Goal: Task Accomplishment & Management: Use online tool/utility

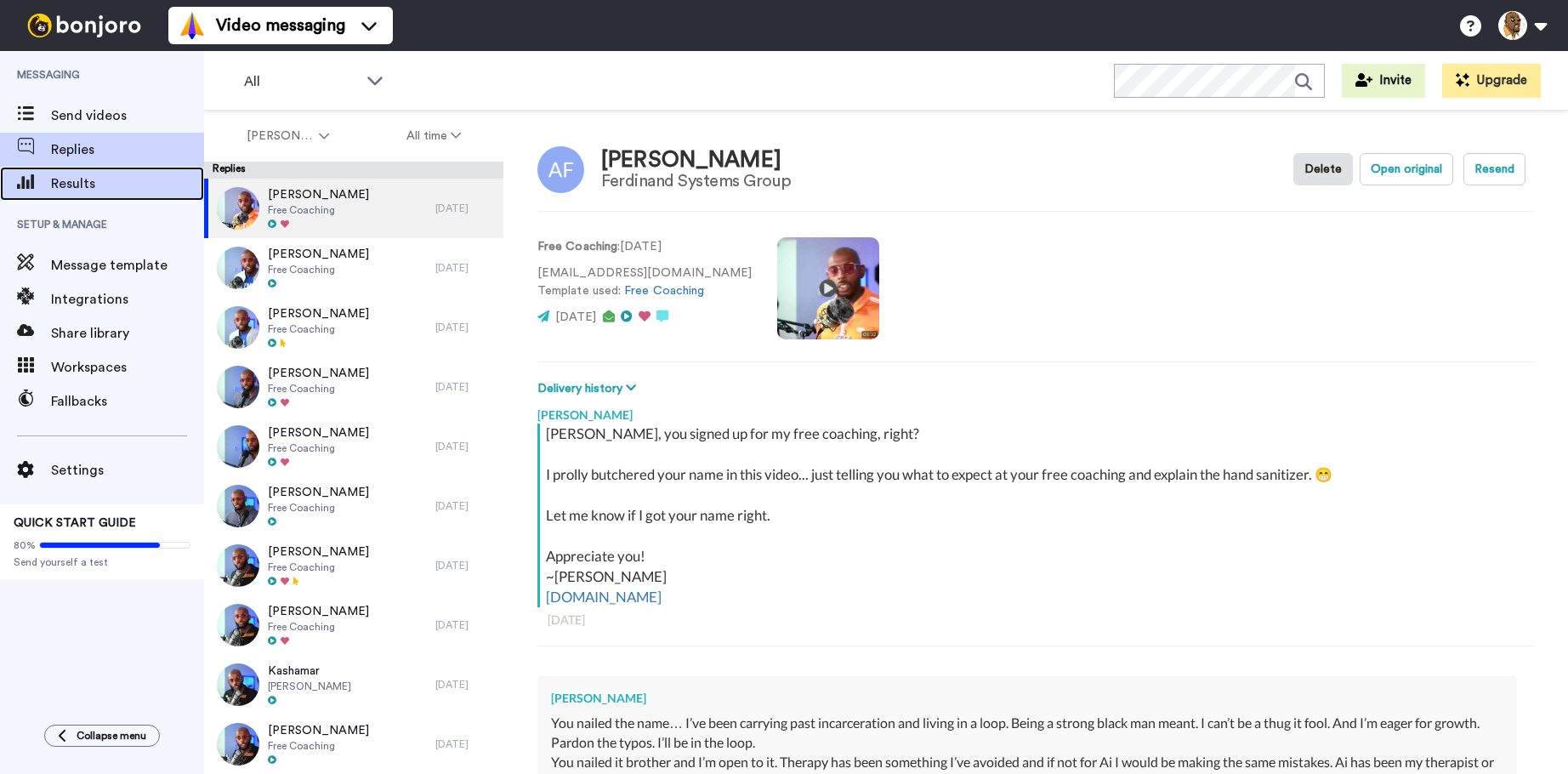
click at [85, 178] on span "Results" at bounding box center [128, 183] width 153 height 20
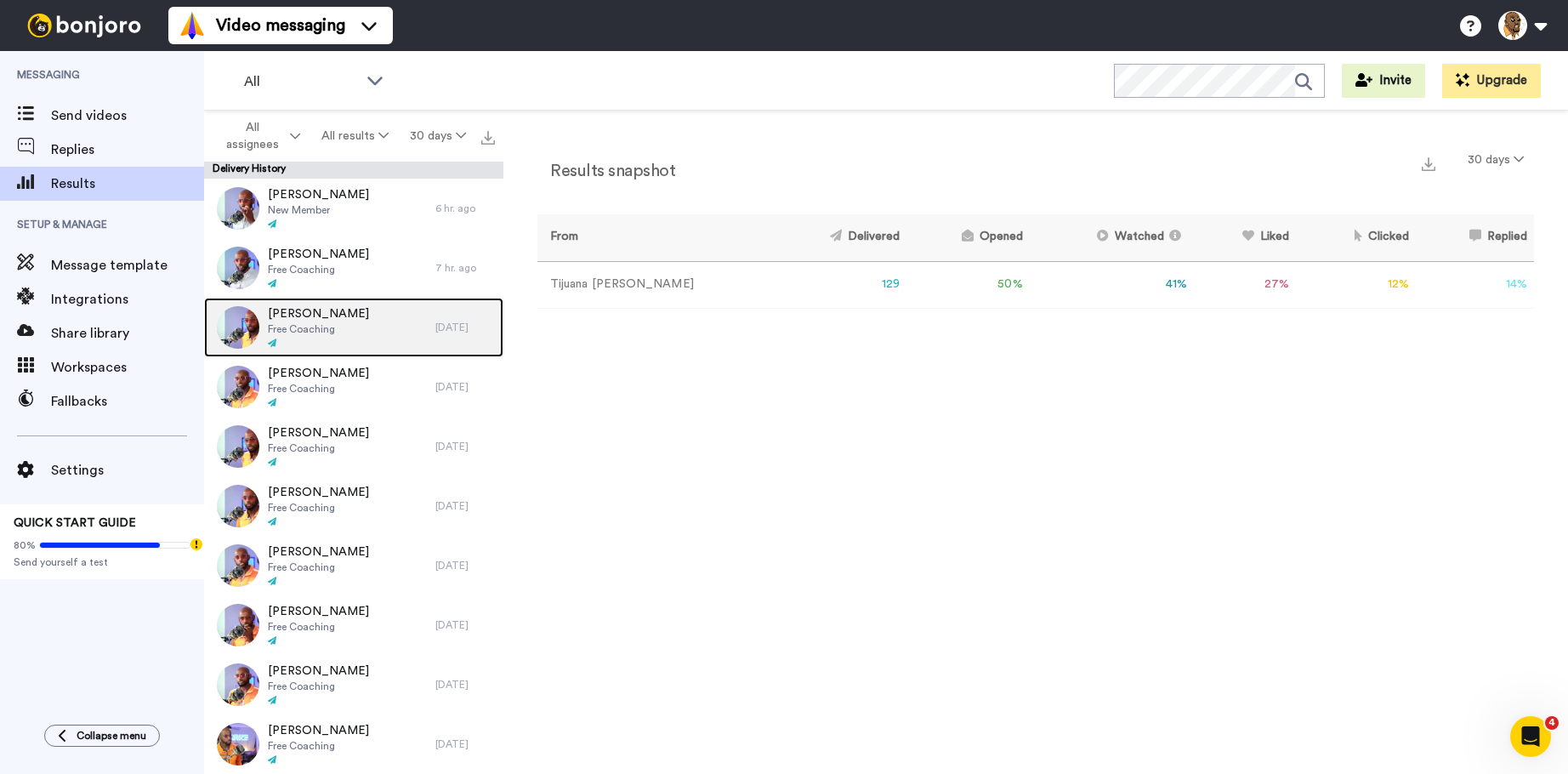
click at [273, 326] on span "Free Coaching" at bounding box center [319, 329] width 101 height 14
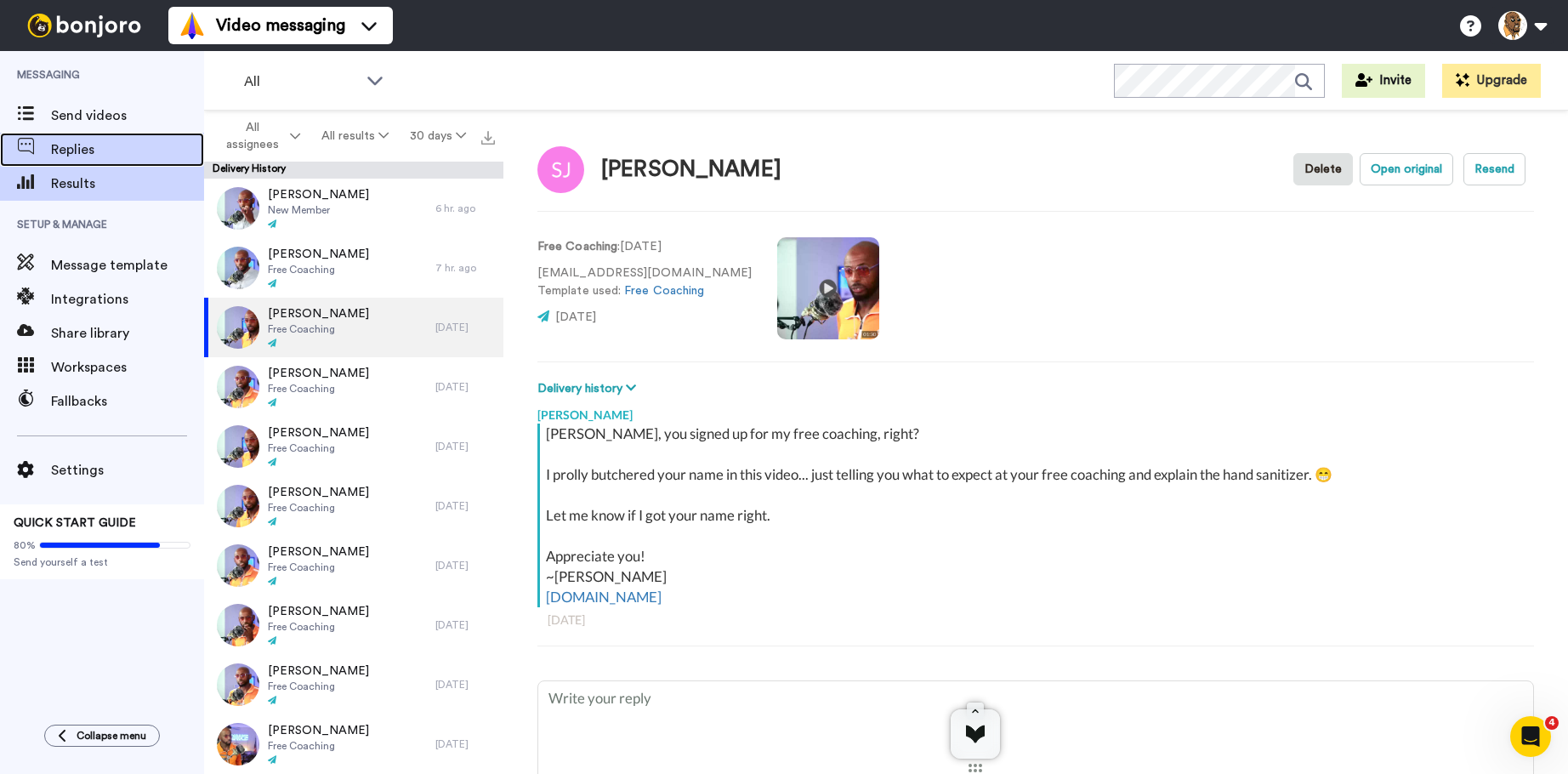
click at [80, 145] on span "Replies" at bounding box center [128, 149] width 153 height 20
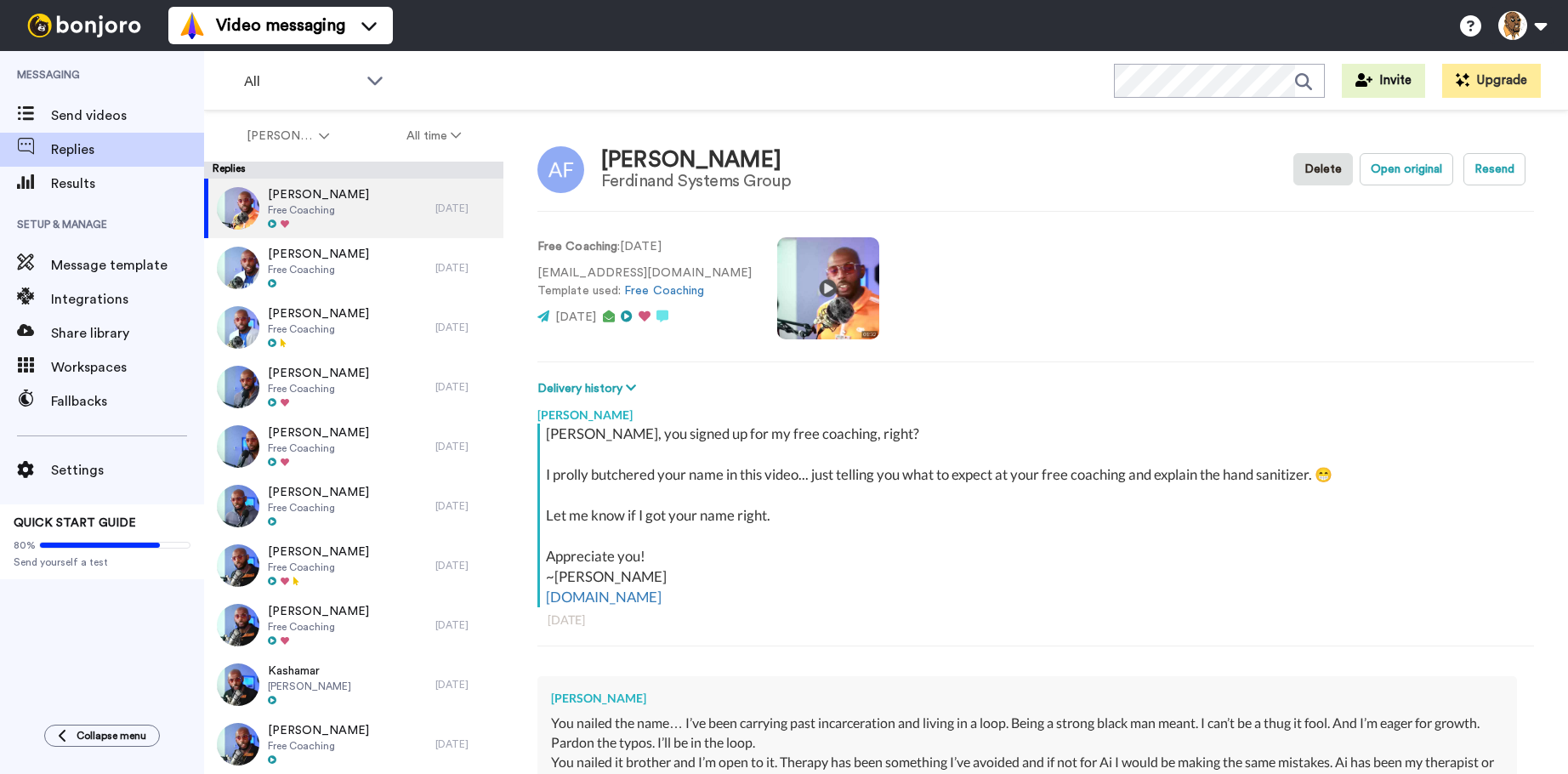
type textarea "x"
